Goal: Find specific page/section: Find specific page/section

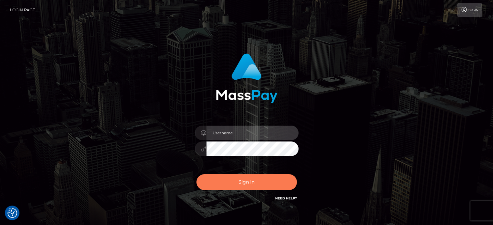
type input "[PERSON_NAME][URL]"
click at [236, 183] on button "Sign in" at bounding box center [247, 182] width 101 height 16
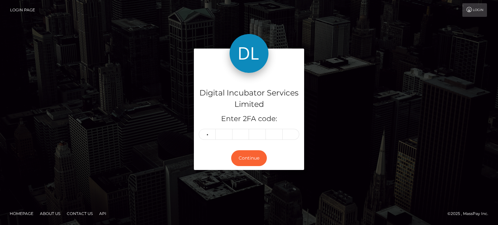
type input "2"
type input "6"
type input "5"
type input "0"
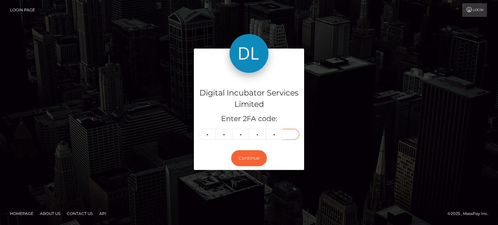
type input "1"
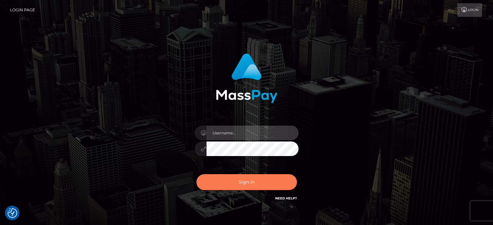
type input "kristy.ai"
click at [271, 184] on button "Sign in" at bounding box center [247, 182] width 101 height 16
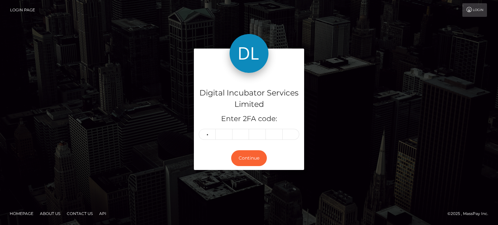
type input "2"
type input "8"
type input "3"
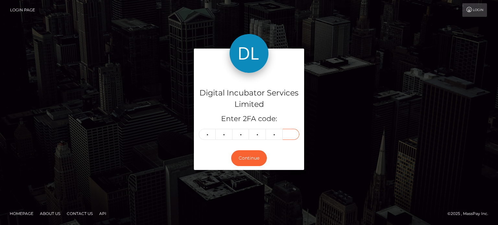
type input "2"
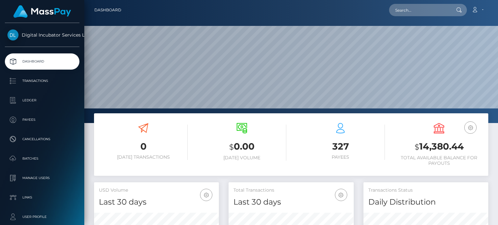
scroll to position [115, 125]
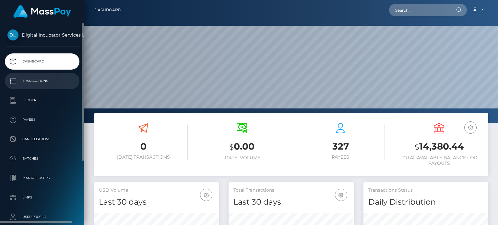
click at [42, 77] on p "Transactions" at bounding box center [41, 81] width 69 height 10
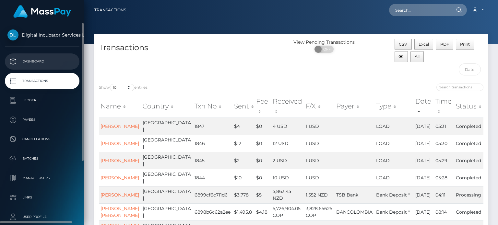
click at [45, 59] on p "Dashboard" at bounding box center [41, 62] width 69 height 10
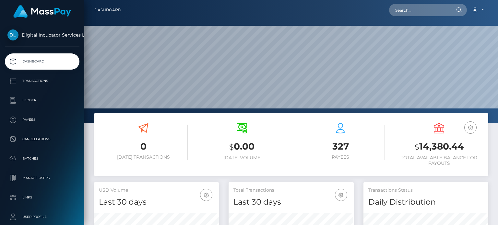
scroll to position [115, 125]
